Goal: Information Seeking & Learning: Learn about a topic

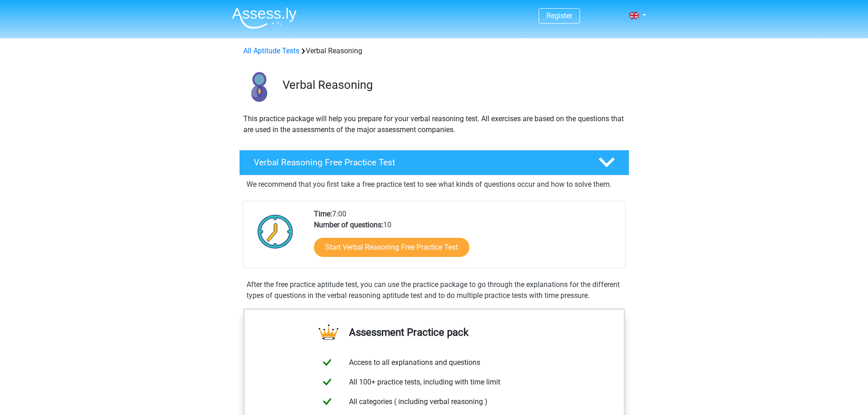
scroll to position [91, 0]
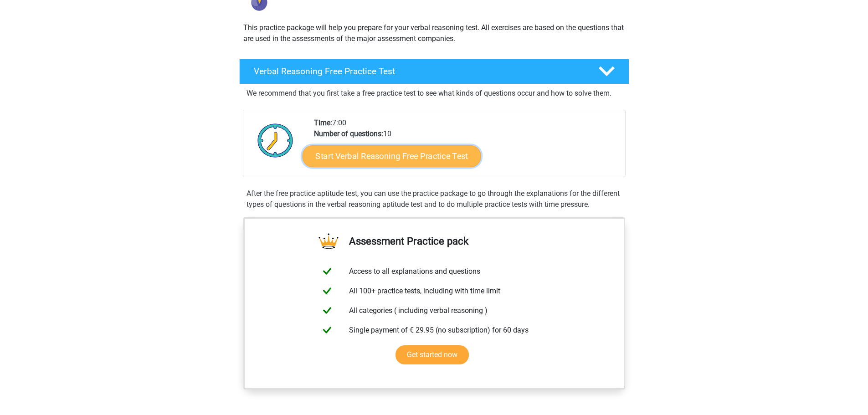
click at [379, 153] on link "Start Verbal Reasoning Free Practice Test" at bounding box center [391, 156] width 179 height 22
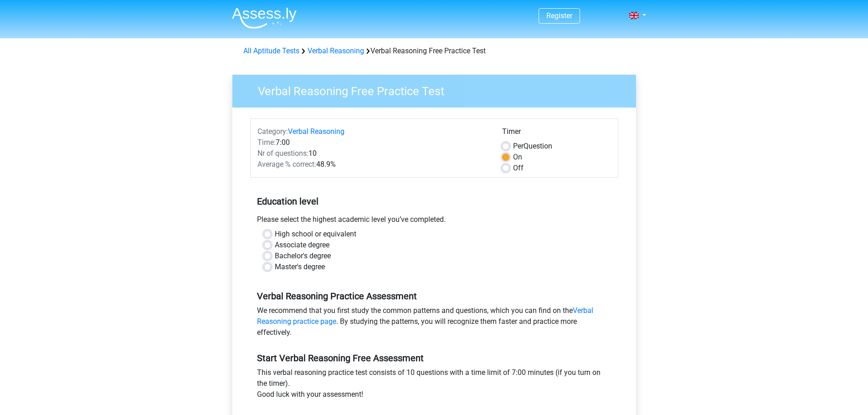
scroll to position [91, 0]
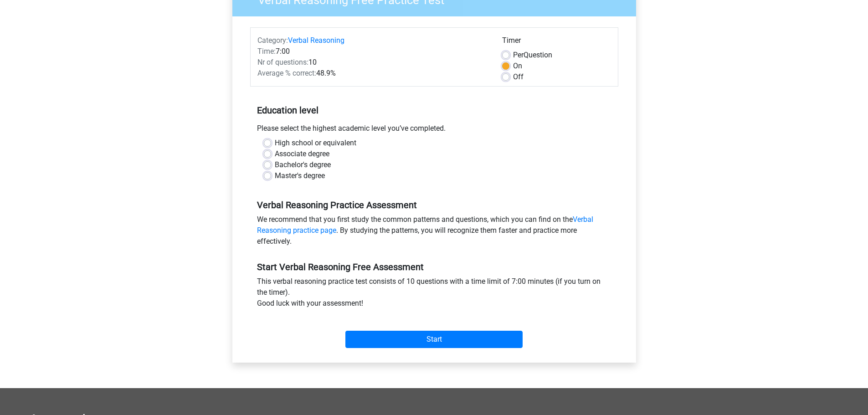
click at [272, 174] on div "Master's degree" at bounding box center [434, 175] width 341 height 11
click at [275, 176] on label "Master's degree" at bounding box center [300, 175] width 50 height 11
click at [268, 176] on input "Master's degree" at bounding box center [267, 174] width 7 height 9
radio input "true"
click at [436, 336] on input "Start" at bounding box center [433, 339] width 177 height 17
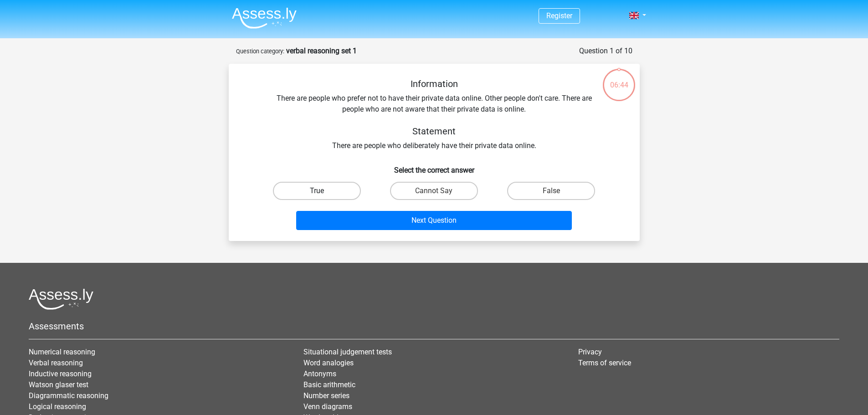
click at [341, 186] on label "True" at bounding box center [317, 191] width 88 height 18
click at [322, 191] on input "True" at bounding box center [320, 194] width 6 height 6
radio input "true"
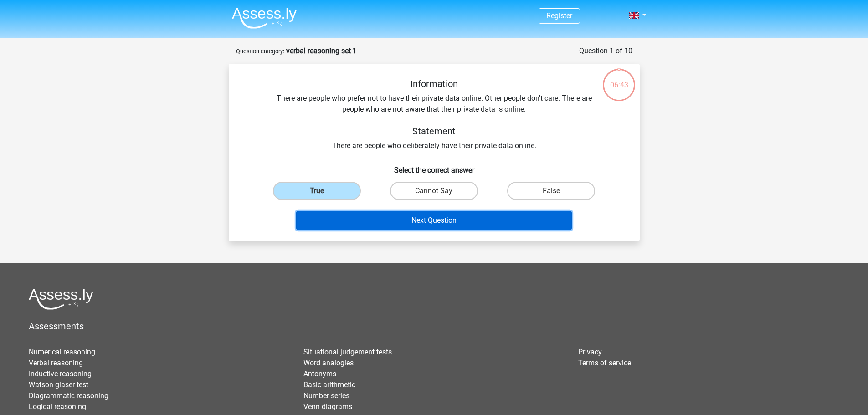
click at [433, 225] on button "Next Question" at bounding box center [434, 220] width 276 height 19
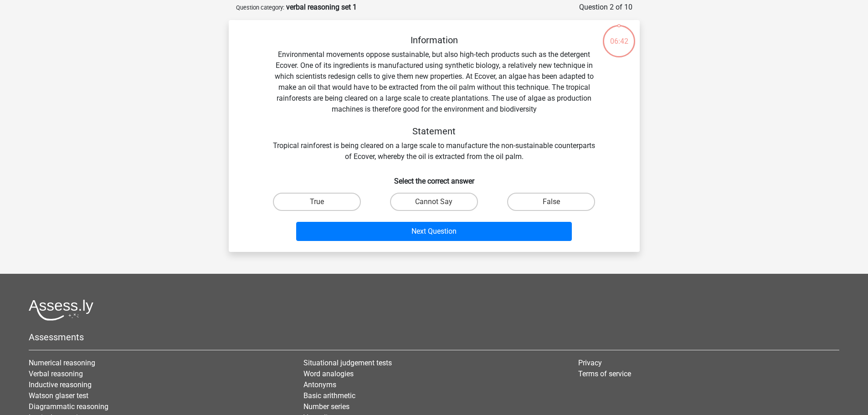
scroll to position [46, 0]
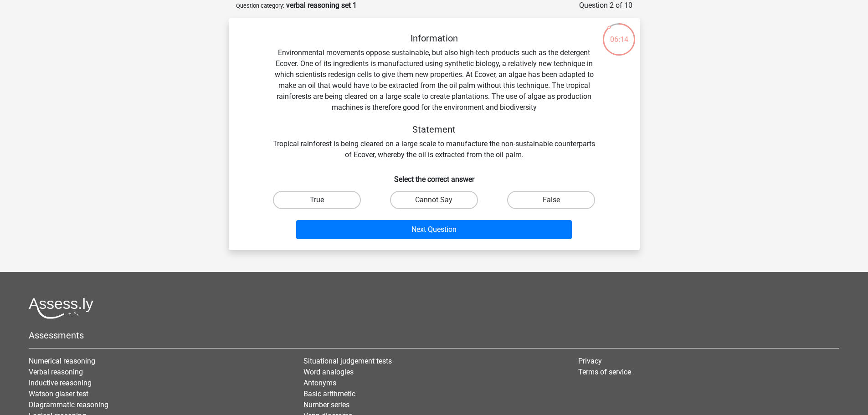
click at [327, 194] on label "True" at bounding box center [317, 200] width 88 height 18
click at [322, 200] on input "True" at bounding box center [320, 203] width 6 height 6
radio input "true"
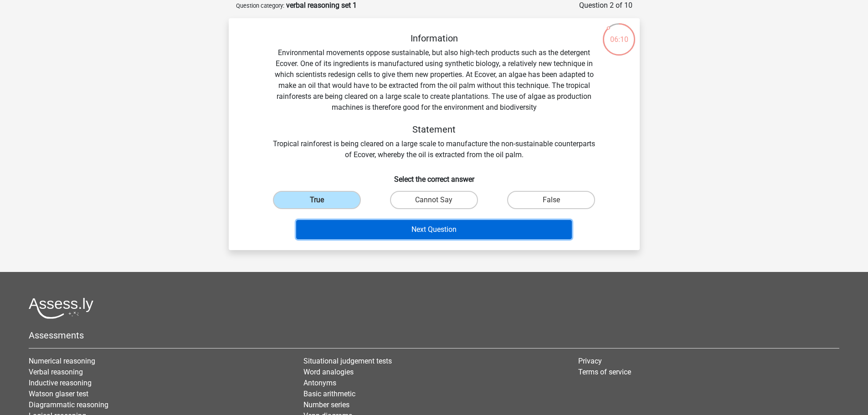
click at [452, 234] on button "Next Question" at bounding box center [434, 229] width 276 height 19
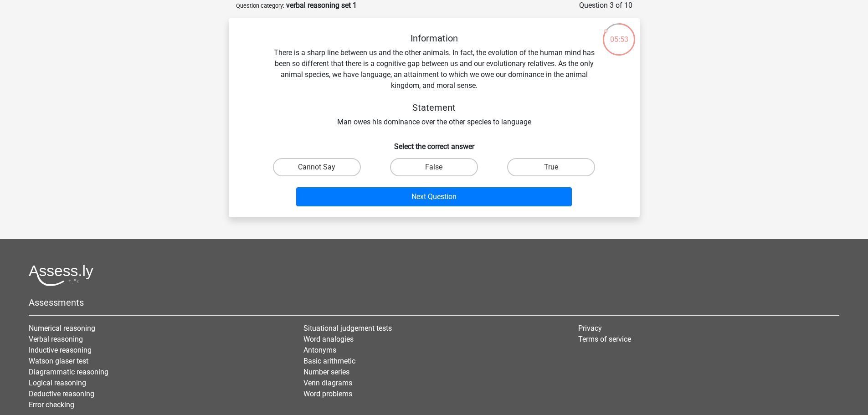
click at [321, 168] on input "Cannot Say" at bounding box center [320, 170] width 6 height 6
radio input "true"
click at [583, 169] on label "True" at bounding box center [551, 167] width 88 height 18
click at [557, 169] on input "True" at bounding box center [554, 170] width 6 height 6
radio input "true"
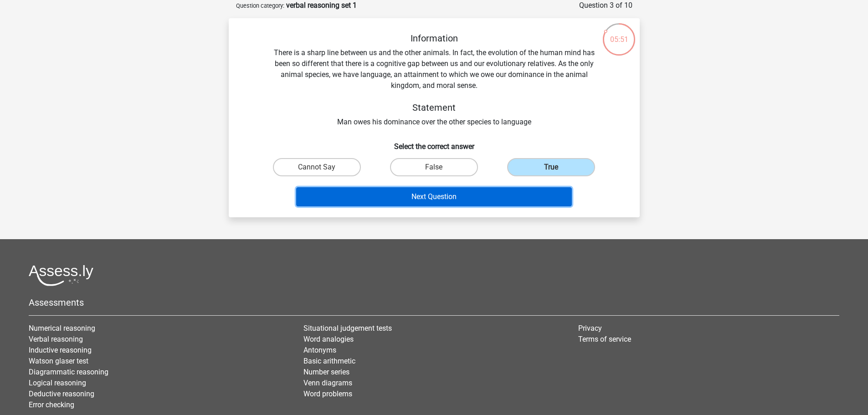
click at [453, 192] on button "Next Question" at bounding box center [434, 196] width 276 height 19
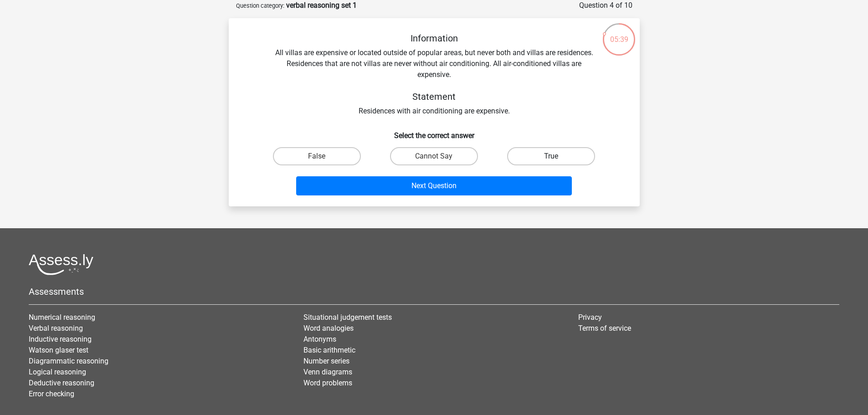
click at [556, 155] on label "True" at bounding box center [551, 156] width 88 height 18
click at [556, 156] on input "True" at bounding box center [554, 159] width 6 height 6
radio input "true"
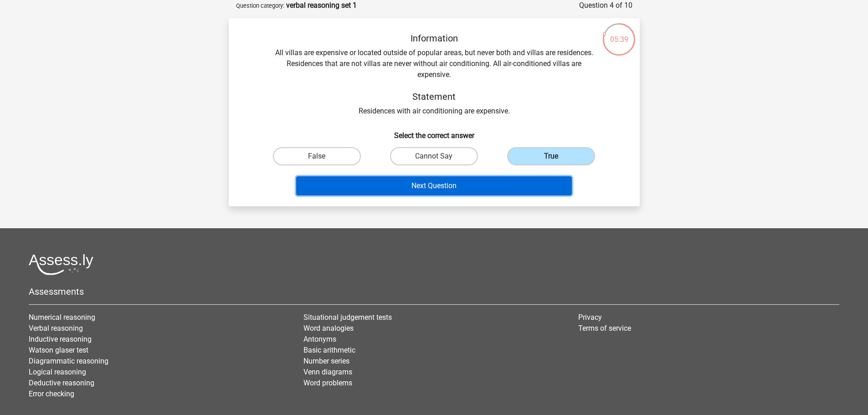
click at [477, 183] on button "Next Question" at bounding box center [434, 185] width 276 height 19
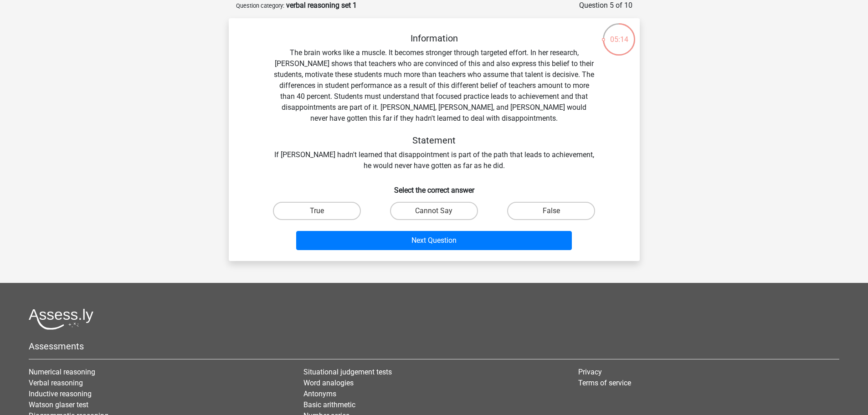
click at [318, 214] on input "True" at bounding box center [320, 214] width 6 height 6
radio input "true"
click at [321, 210] on label "True" at bounding box center [317, 211] width 88 height 18
click at [321, 211] on input "True" at bounding box center [320, 214] width 6 height 6
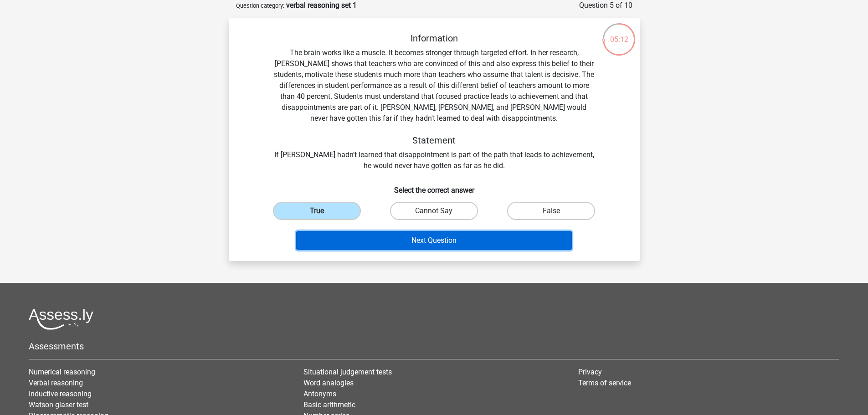
click at [460, 246] on button "Next Question" at bounding box center [434, 240] width 276 height 19
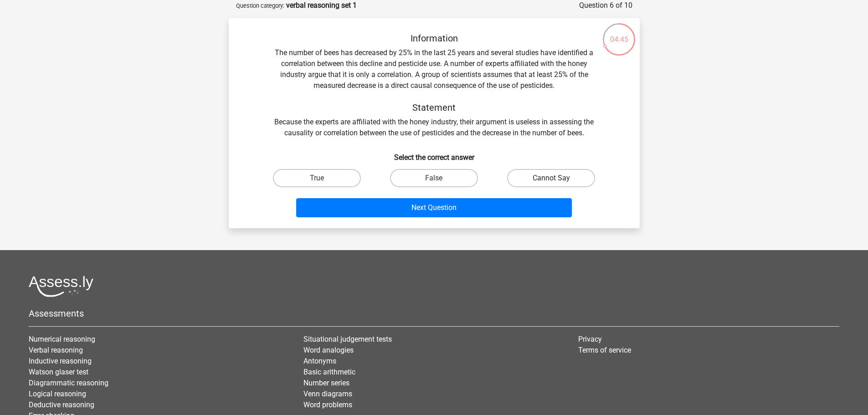
click at [573, 186] on label "Cannot Say" at bounding box center [551, 178] width 88 height 18
click at [557, 184] on input "Cannot Say" at bounding box center [554, 181] width 6 height 6
radio input "true"
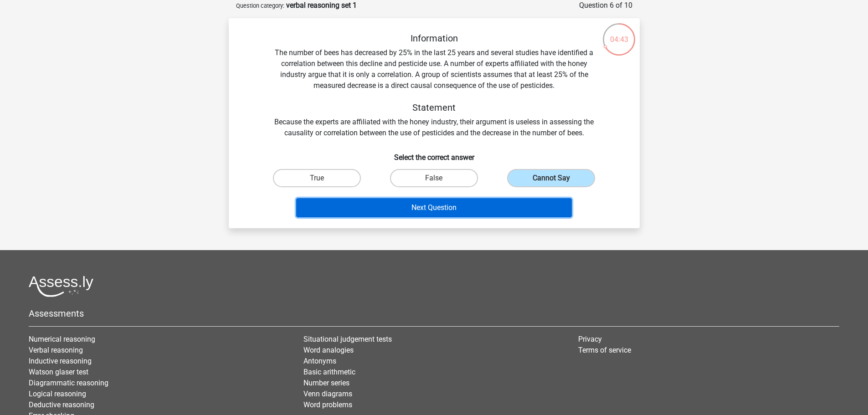
click at [464, 206] on button "Next Question" at bounding box center [434, 207] width 276 height 19
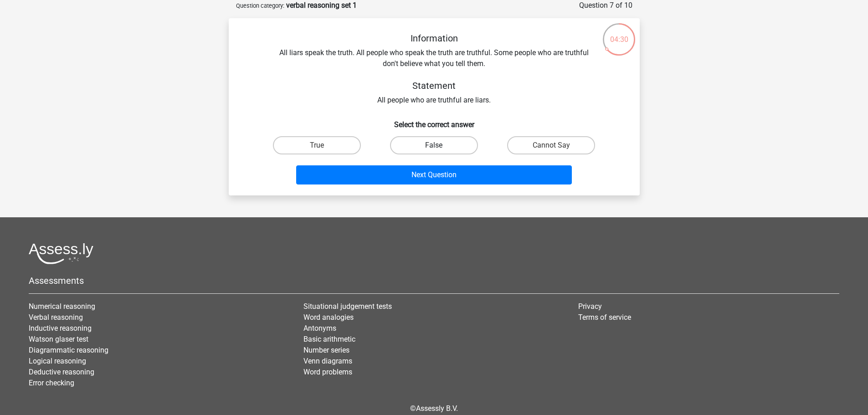
click at [438, 141] on label "False" at bounding box center [434, 145] width 88 height 18
click at [438, 145] on input "False" at bounding box center [437, 148] width 6 height 6
radio input "true"
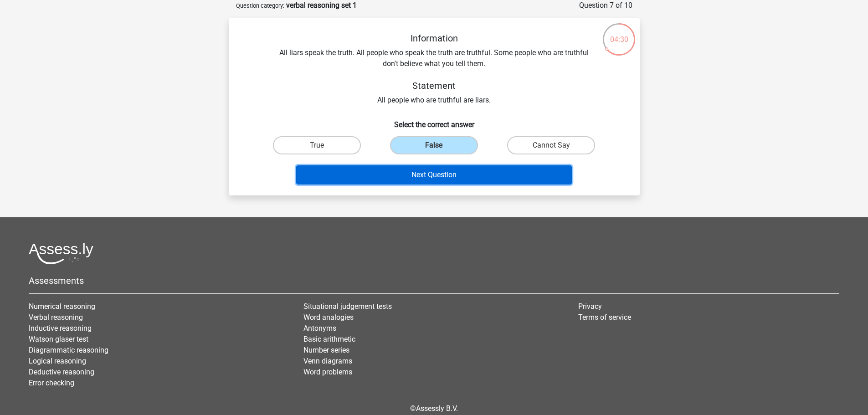
click at [462, 171] on button "Next Question" at bounding box center [434, 174] width 276 height 19
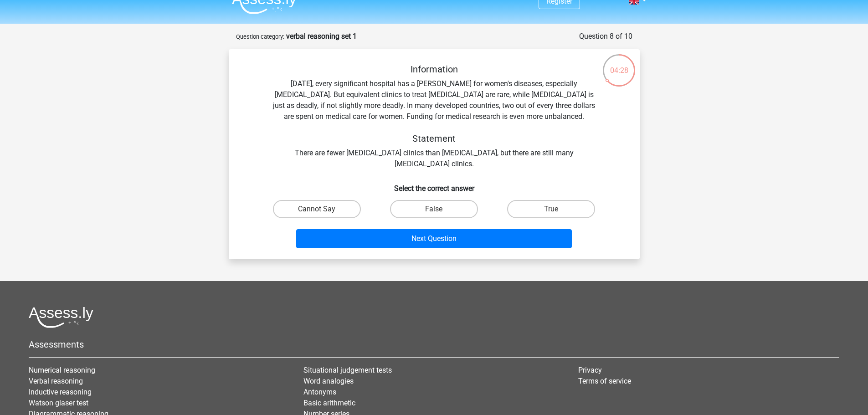
scroll to position [0, 0]
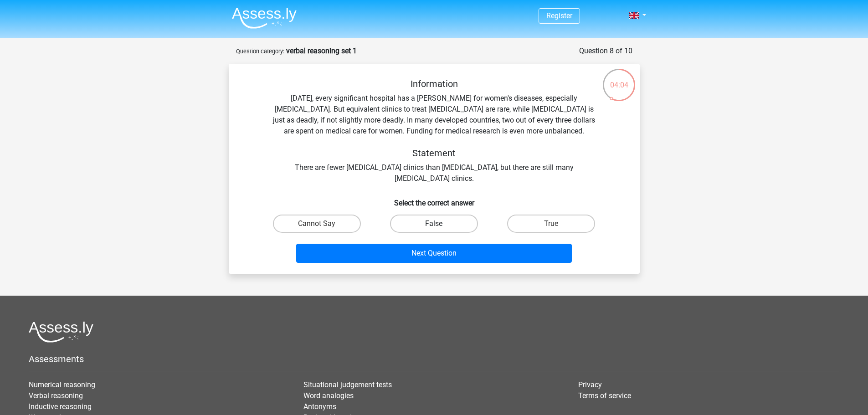
click at [454, 225] on label "False" at bounding box center [434, 223] width 88 height 18
click at [439, 225] on input "False" at bounding box center [437, 227] width 6 height 6
radio input "true"
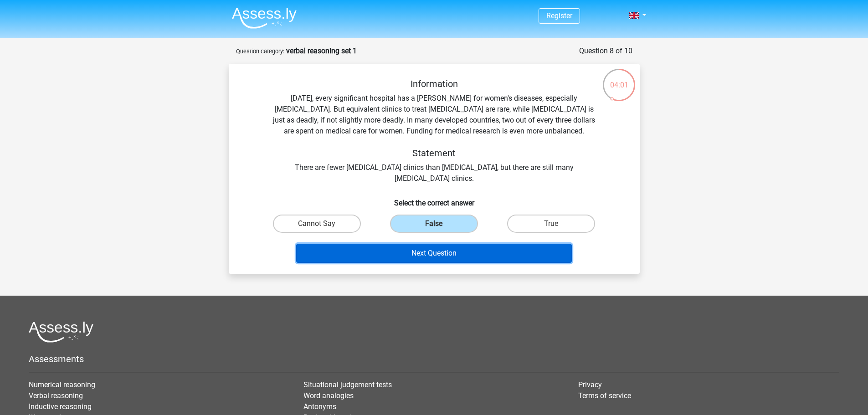
click at [474, 254] on button "Next Question" at bounding box center [434, 253] width 276 height 19
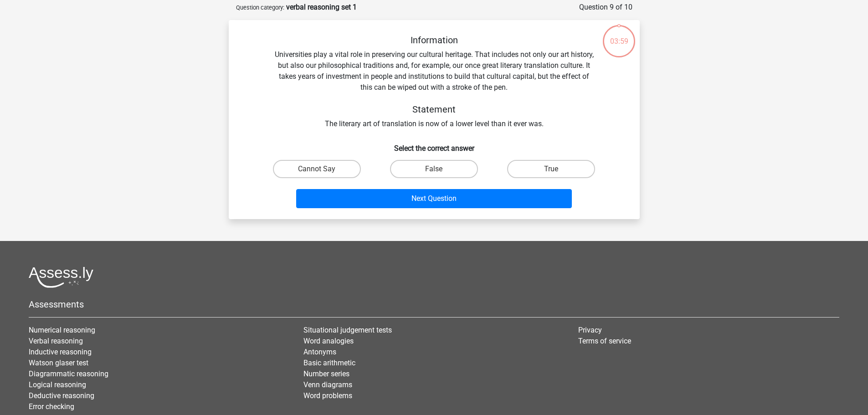
scroll to position [46, 0]
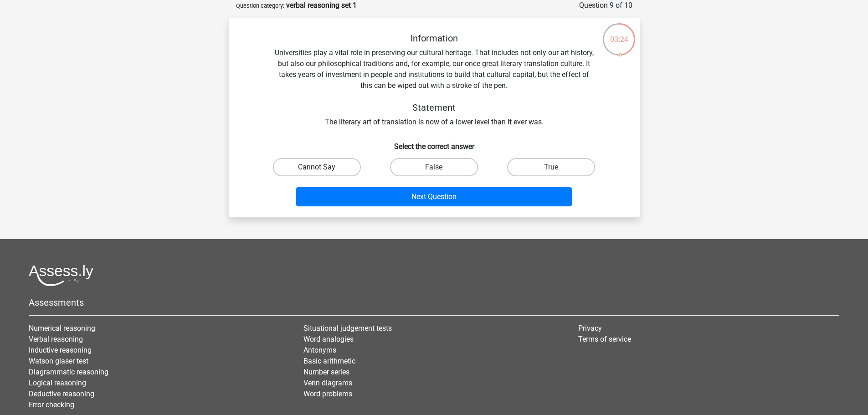
click at [284, 169] on label "Cannot Say" at bounding box center [317, 167] width 88 height 18
click at [317, 169] on input "Cannot Say" at bounding box center [320, 170] width 6 height 6
radio input "true"
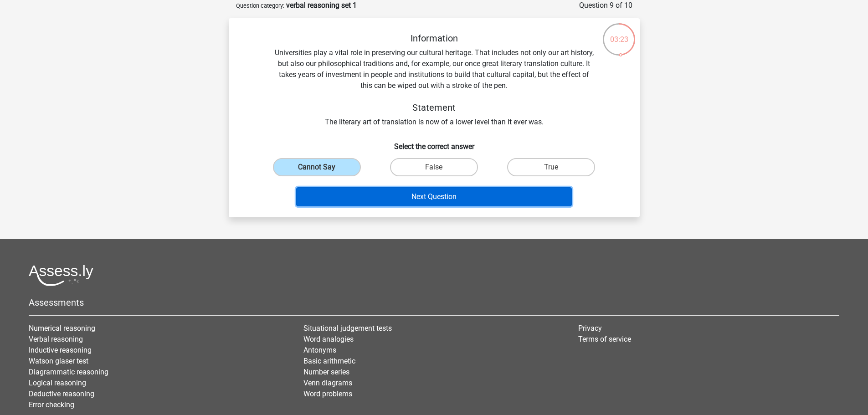
click at [425, 202] on button "Next Question" at bounding box center [434, 196] width 276 height 19
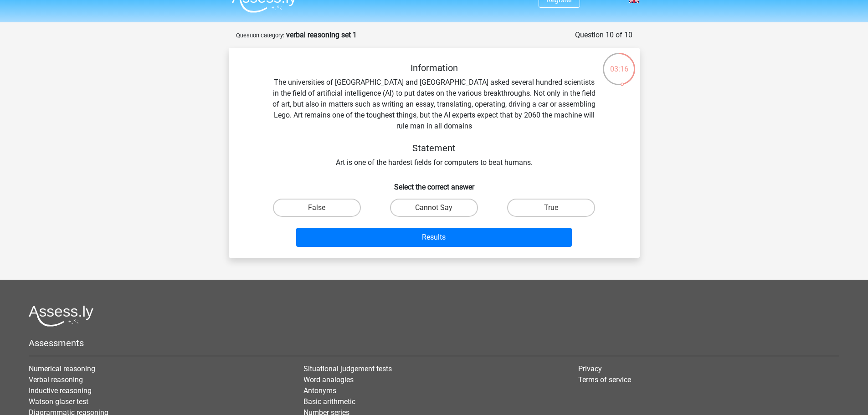
scroll to position [0, 0]
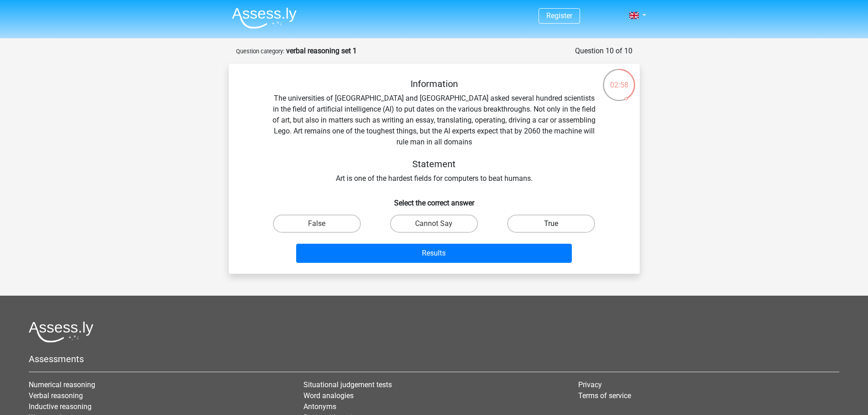
click at [577, 227] on label "True" at bounding box center [551, 223] width 88 height 18
click at [557, 227] on input "True" at bounding box center [554, 227] width 6 height 6
radio input "true"
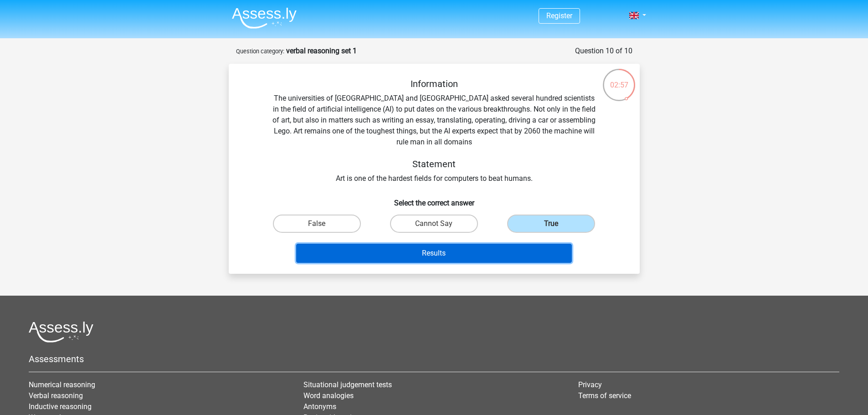
click at [512, 251] on button "Results" at bounding box center [434, 253] width 276 height 19
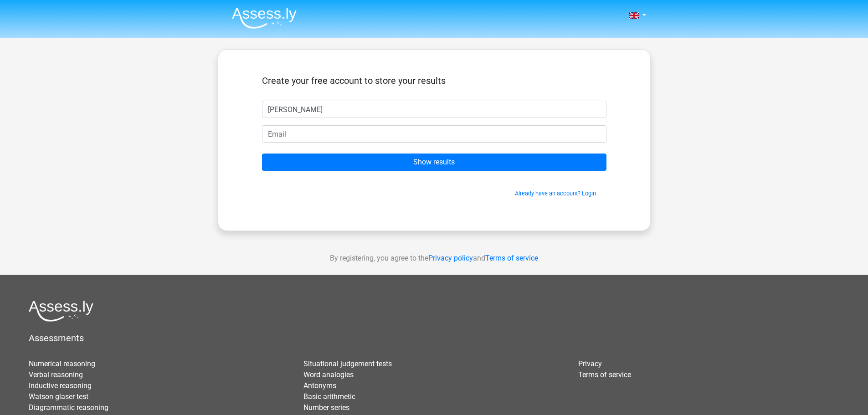
type input "Liz"
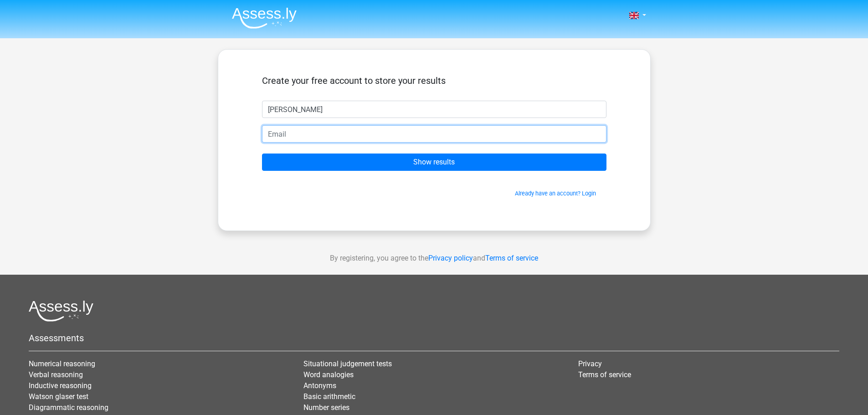
click at [265, 138] on input "email" at bounding box center [434, 133] width 344 height 17
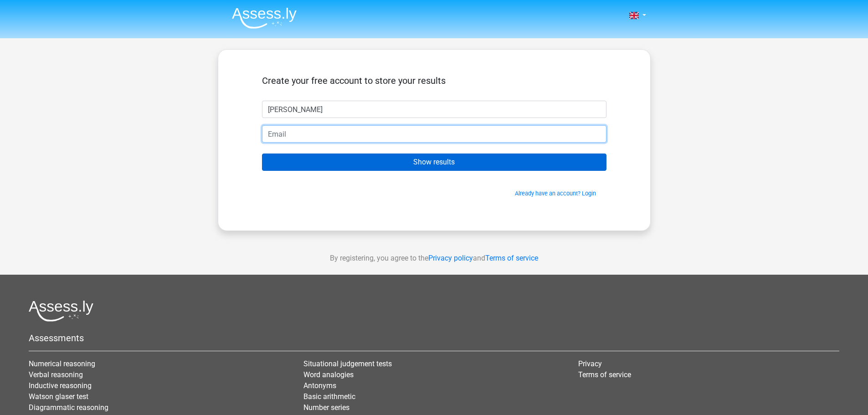
type input "elizabethunderhill86@gmail.com"
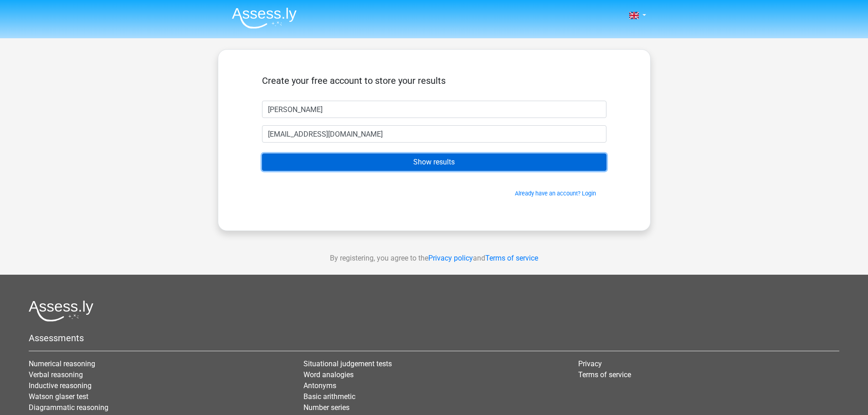
click at [440, 166] on input "Show results" at bounding box center [434, 161] width 344 height 17
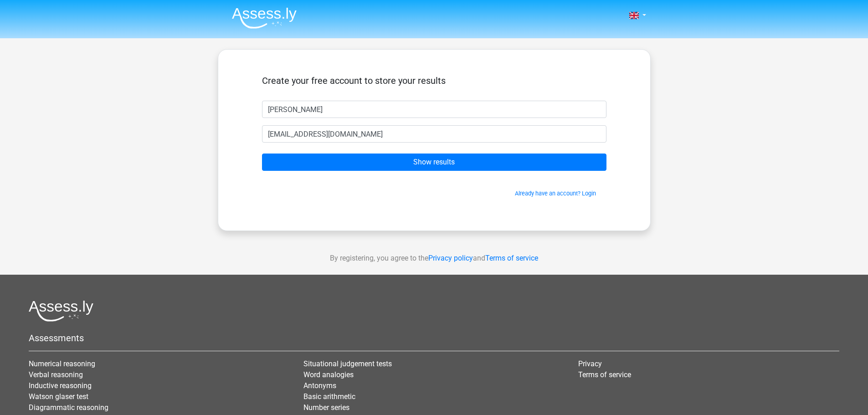
drag, startPoint x: 190, startPoint y: 192, endPoint x: 180, endPoint y: 188, distance: 10.4
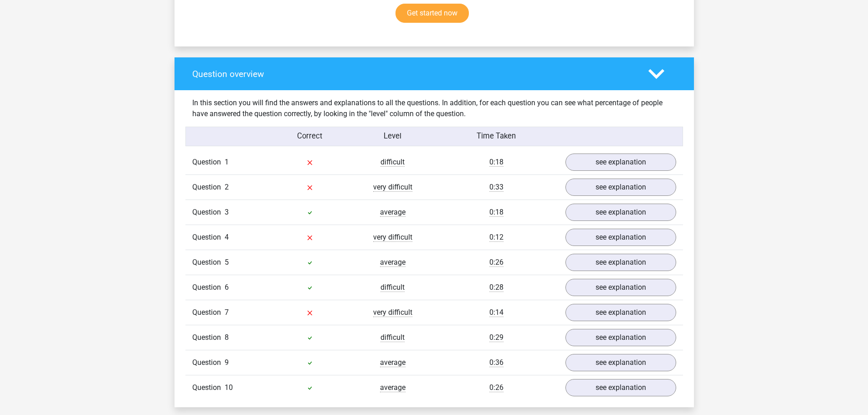
scroll to position [638, 0]
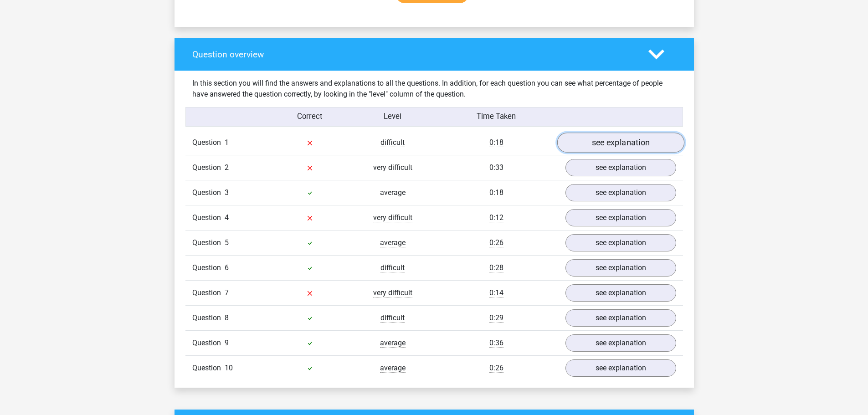
click at [605, 146] on link "see explanation" at bounding box center [620, 143] width 127 height 20
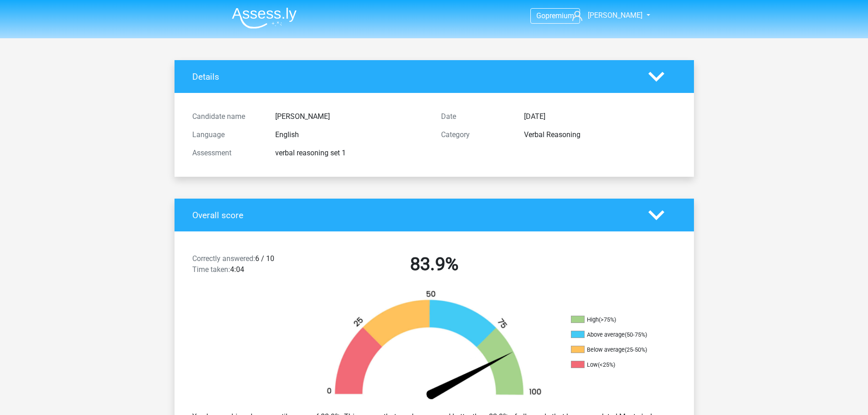
scroll to position [638, 0]
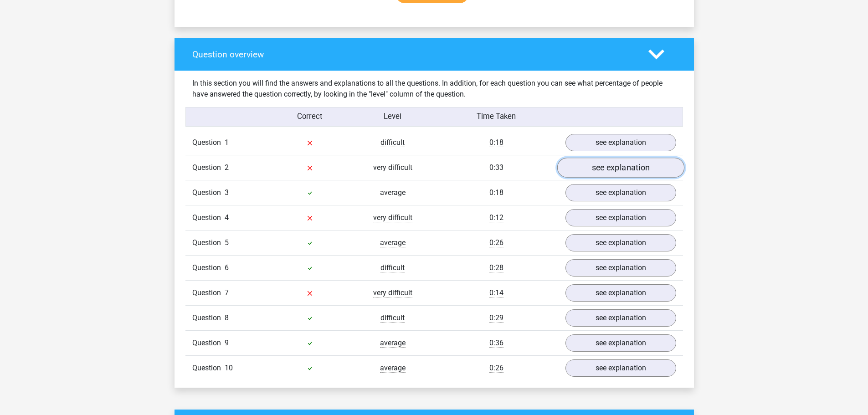
click at [654, 168] on link "see explanation" at bounding box center [620, 168] width 127 height 20
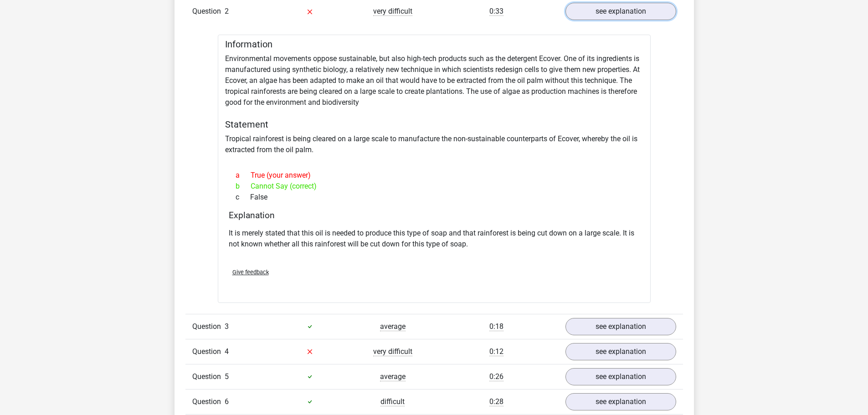
scroll to position [911, 0]
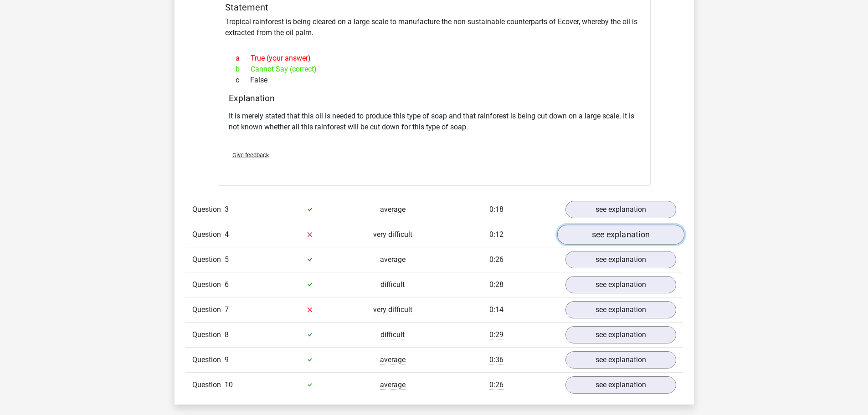
click at [628, 233] on link "see explanation" at bounding box center [620, 235] width 127 height 20
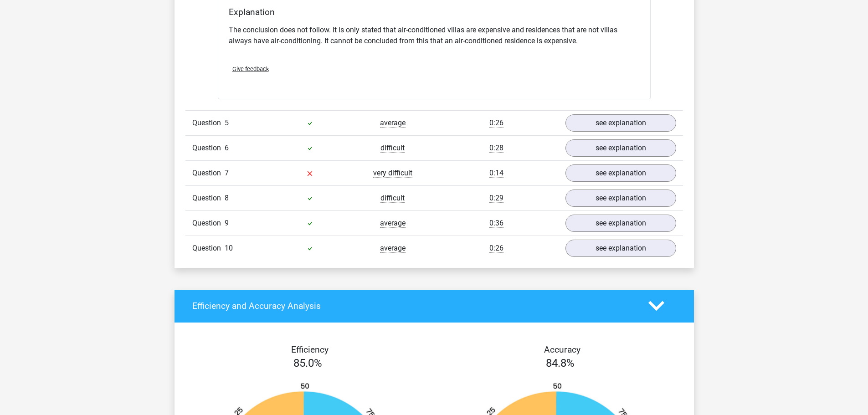
scroll to position [1275, 0]
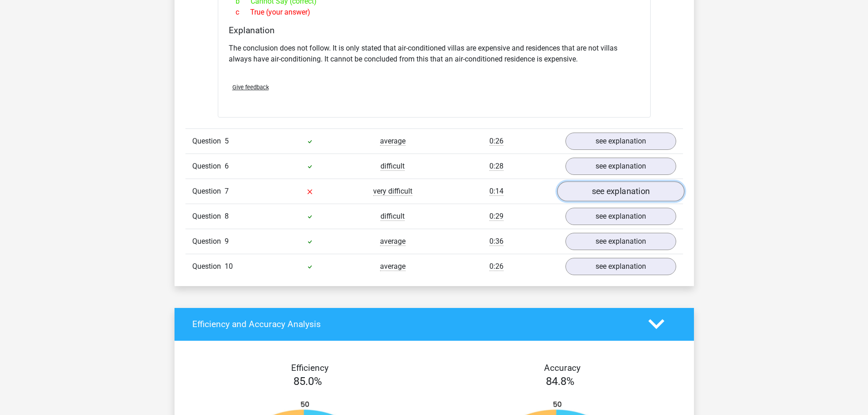
drag, startPoint x: 641, startPoint y: 196, endPoint x: 648, endPoint y: 196, distance: 6.8
click at [641, 196] on link "see explanation" at bounding box center [620, 191] width 127 height 20
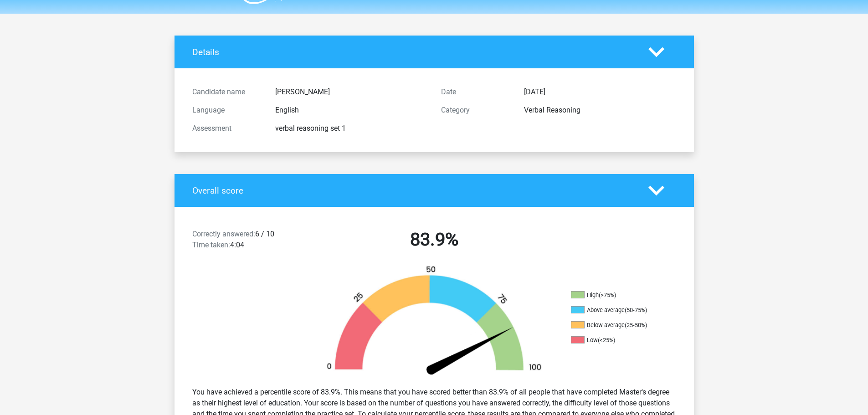
scroll to position [0, 0]
